Goal: Information Seeking & Learning: Learn about a topic

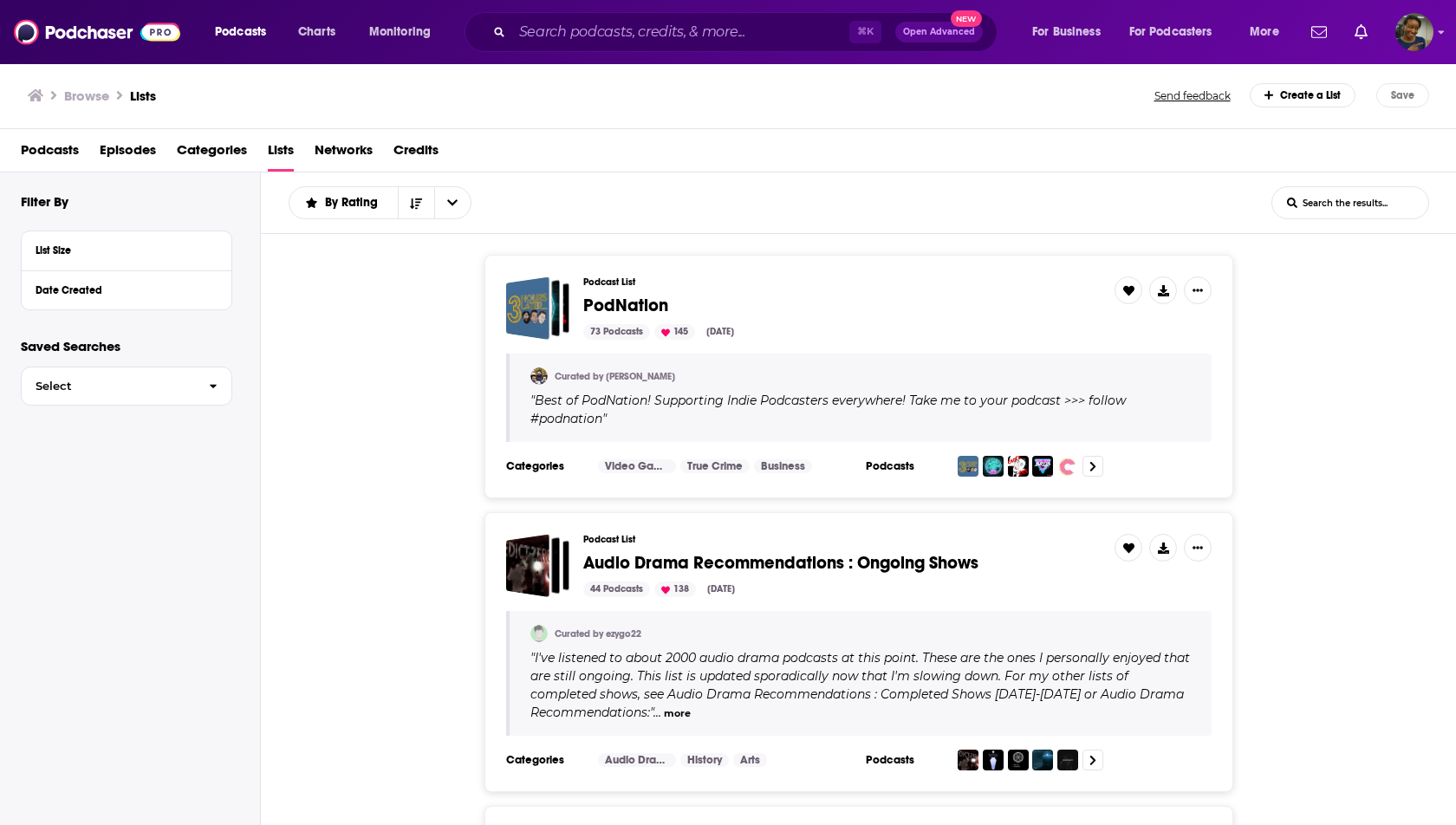
click at [575, 18] on div "⌘ K Open Advanced New" at bounding box center [731, 31] width 533 height 40
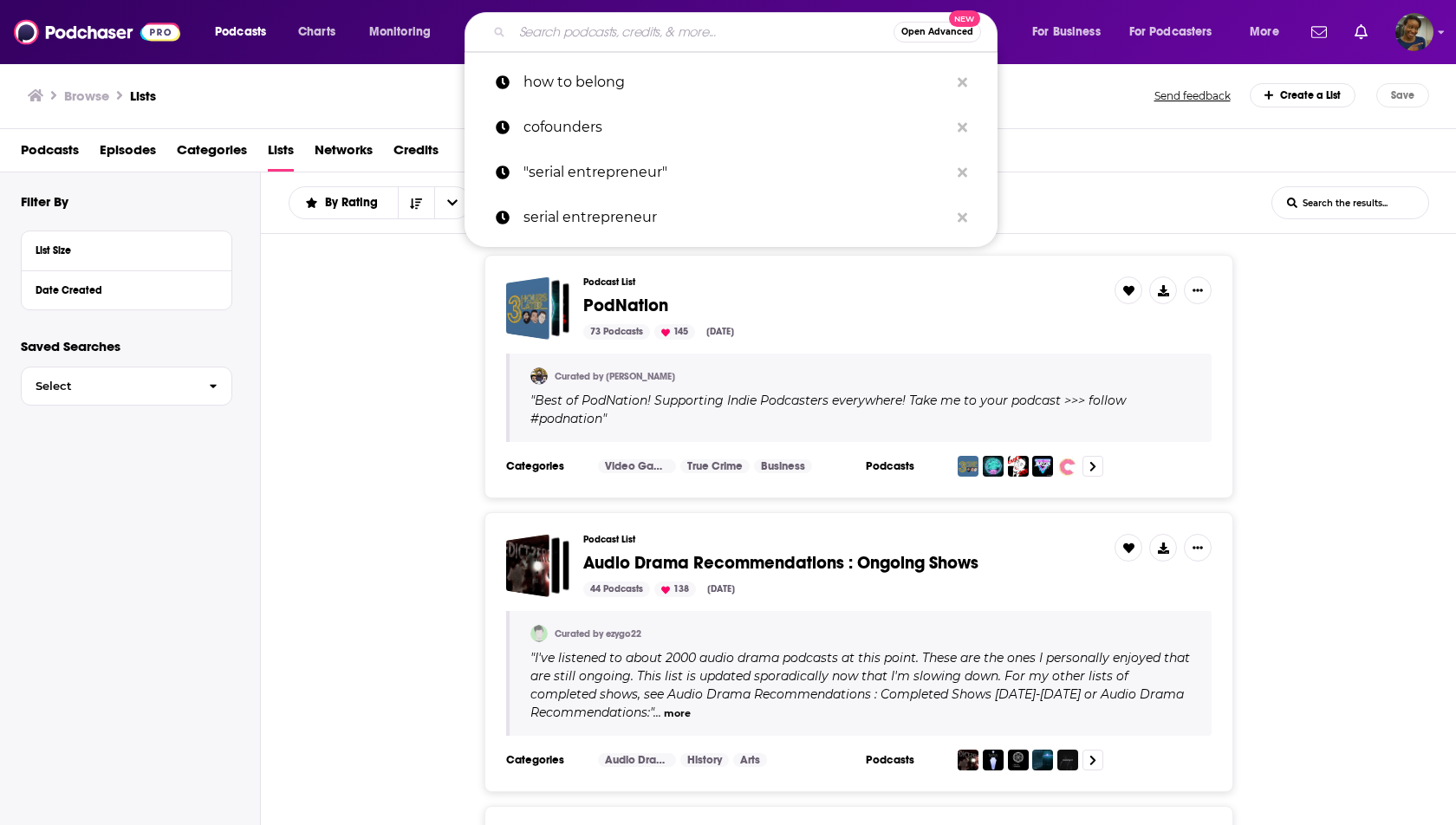
click at [580, 36] on input "Search podcasts, credits, & more..." at bounding box center [703, 32] width 382 height 27
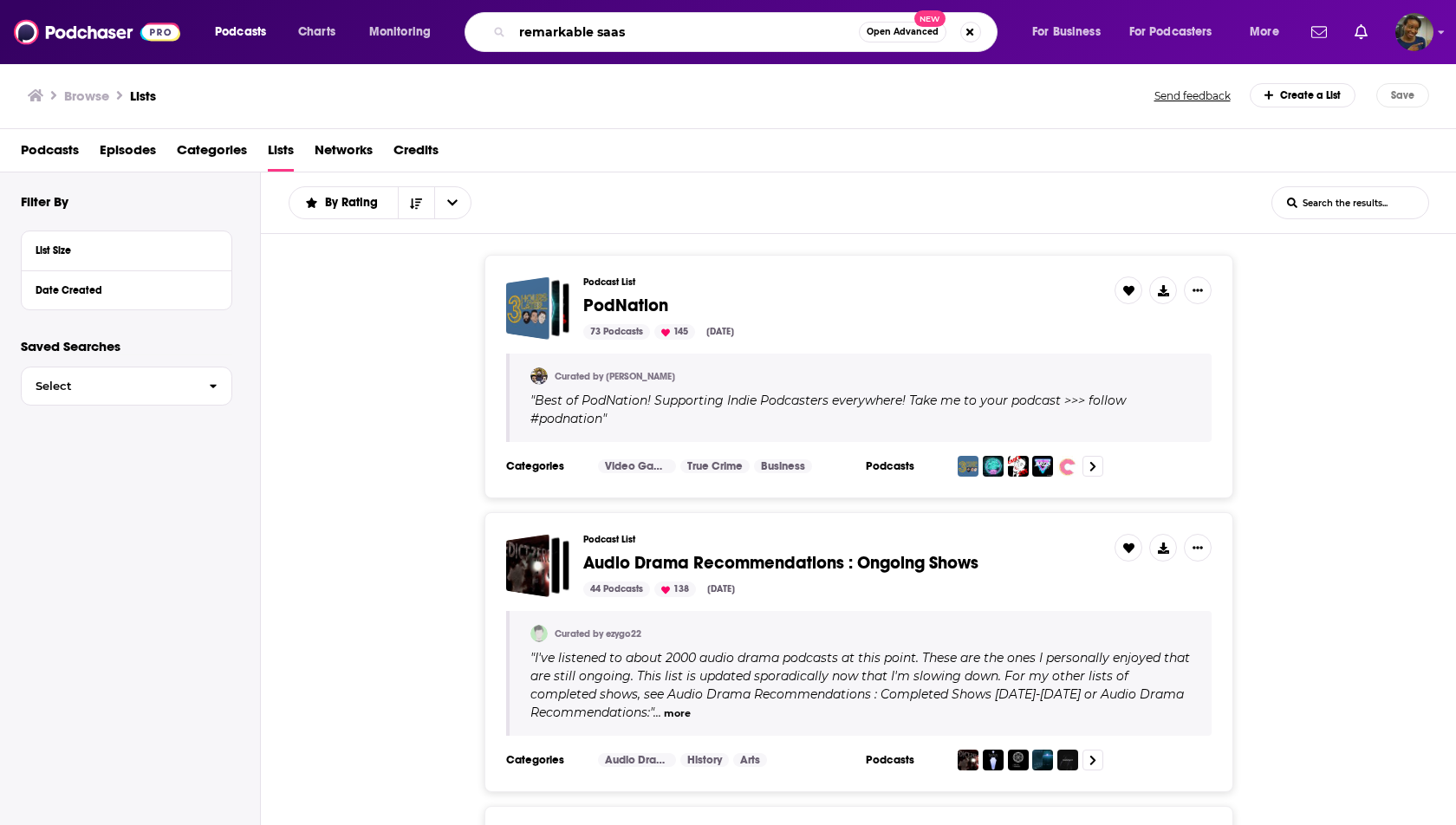
type input "remarkable saas"
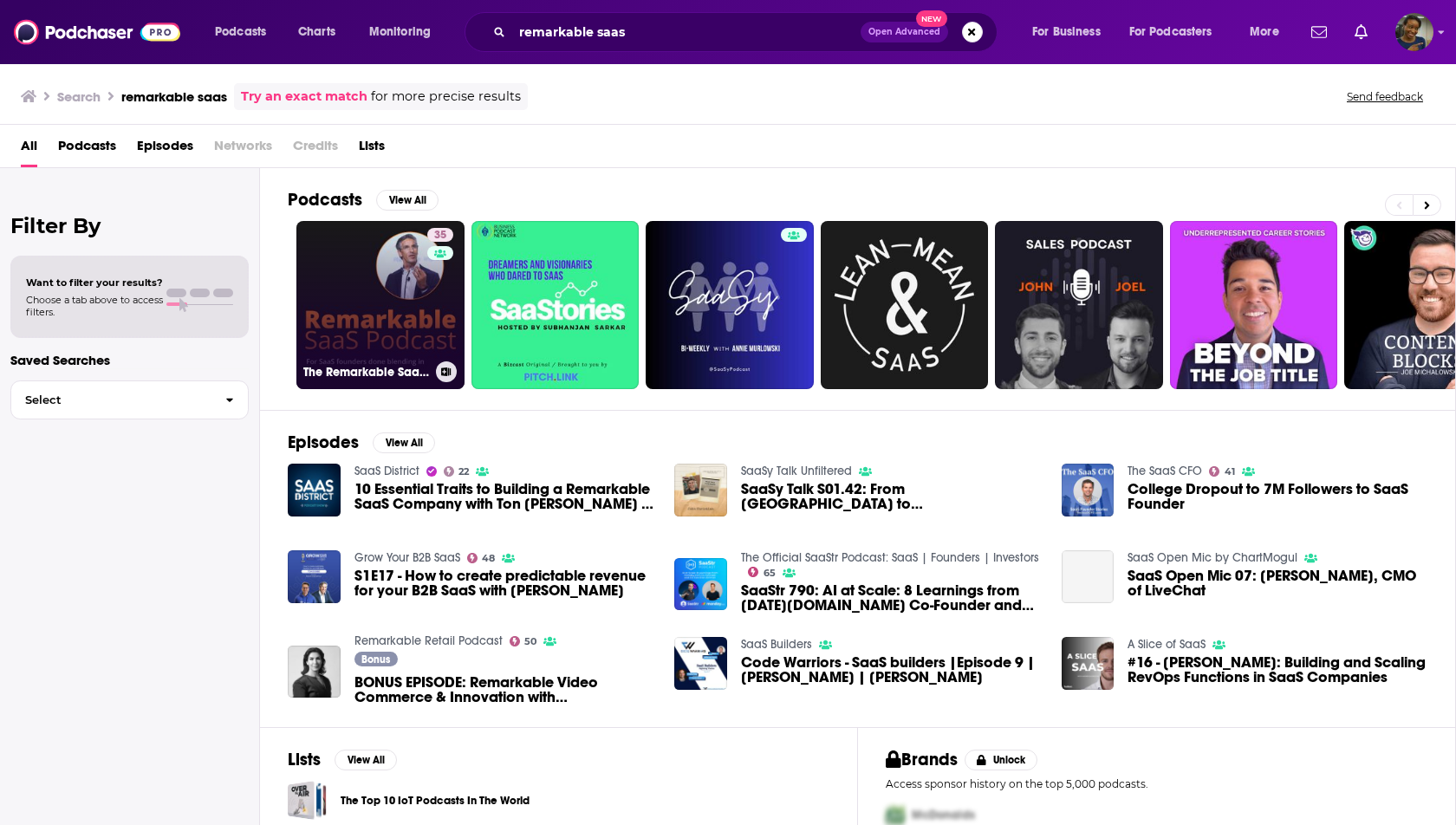
click at [345, 323] on link "35 The Remarkable SaaS Podcast" at bounding box center [381, 305] width 168 height 168
